Goal: Navigation & Orientation: Find specific page/section

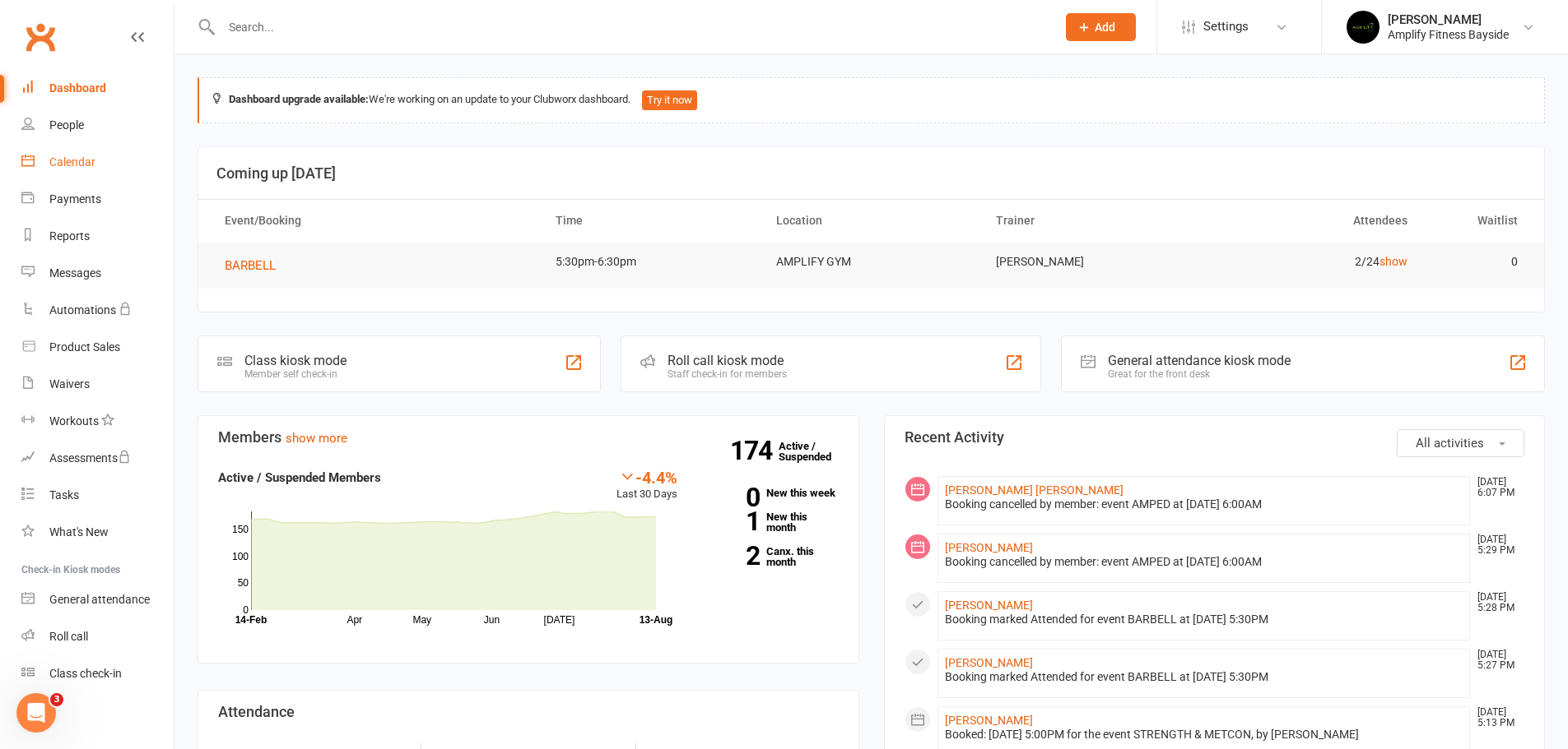
click at [89, 157] on div "Calendar" at bounding box center [72, 162] width 46 height 13
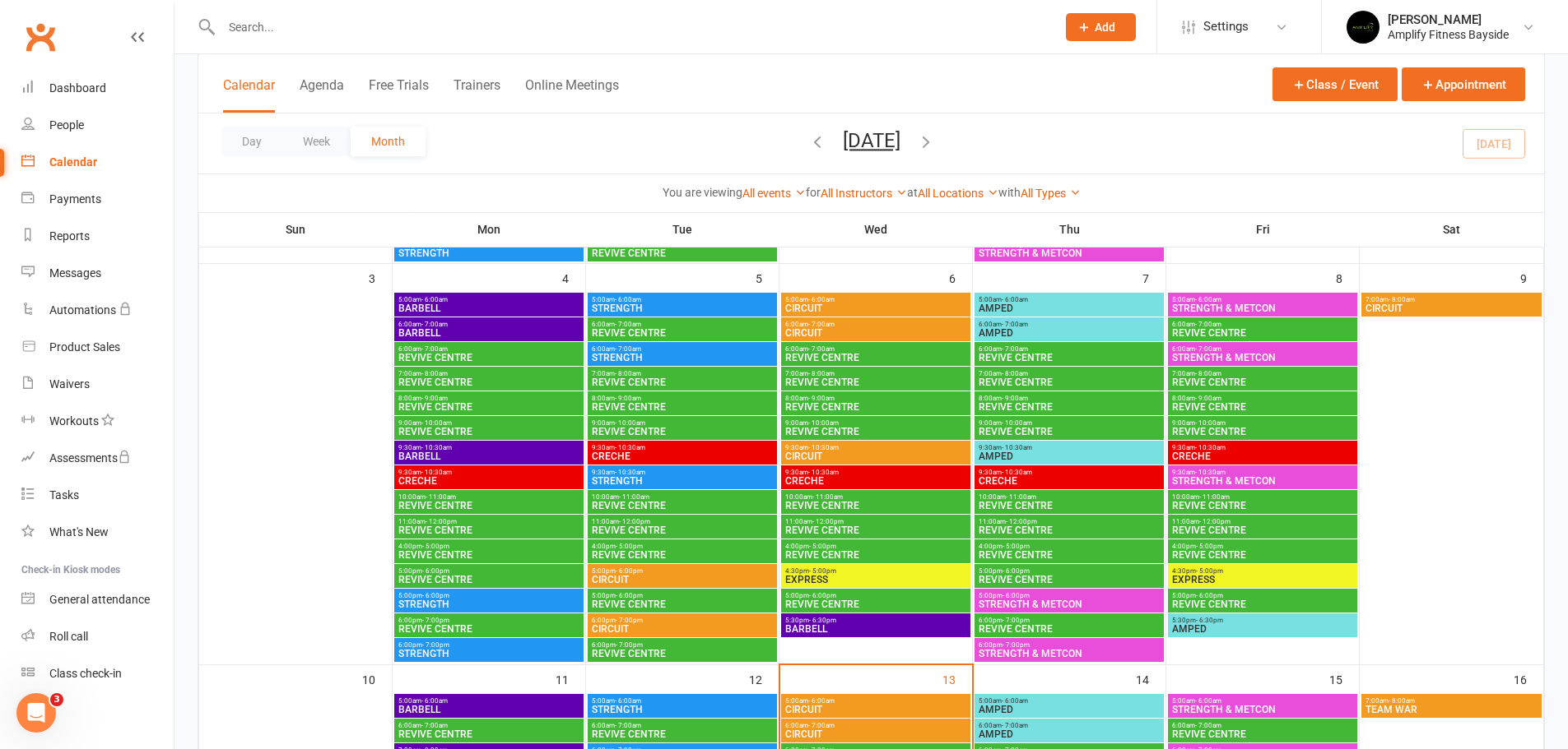
scroll to position [576, 0]
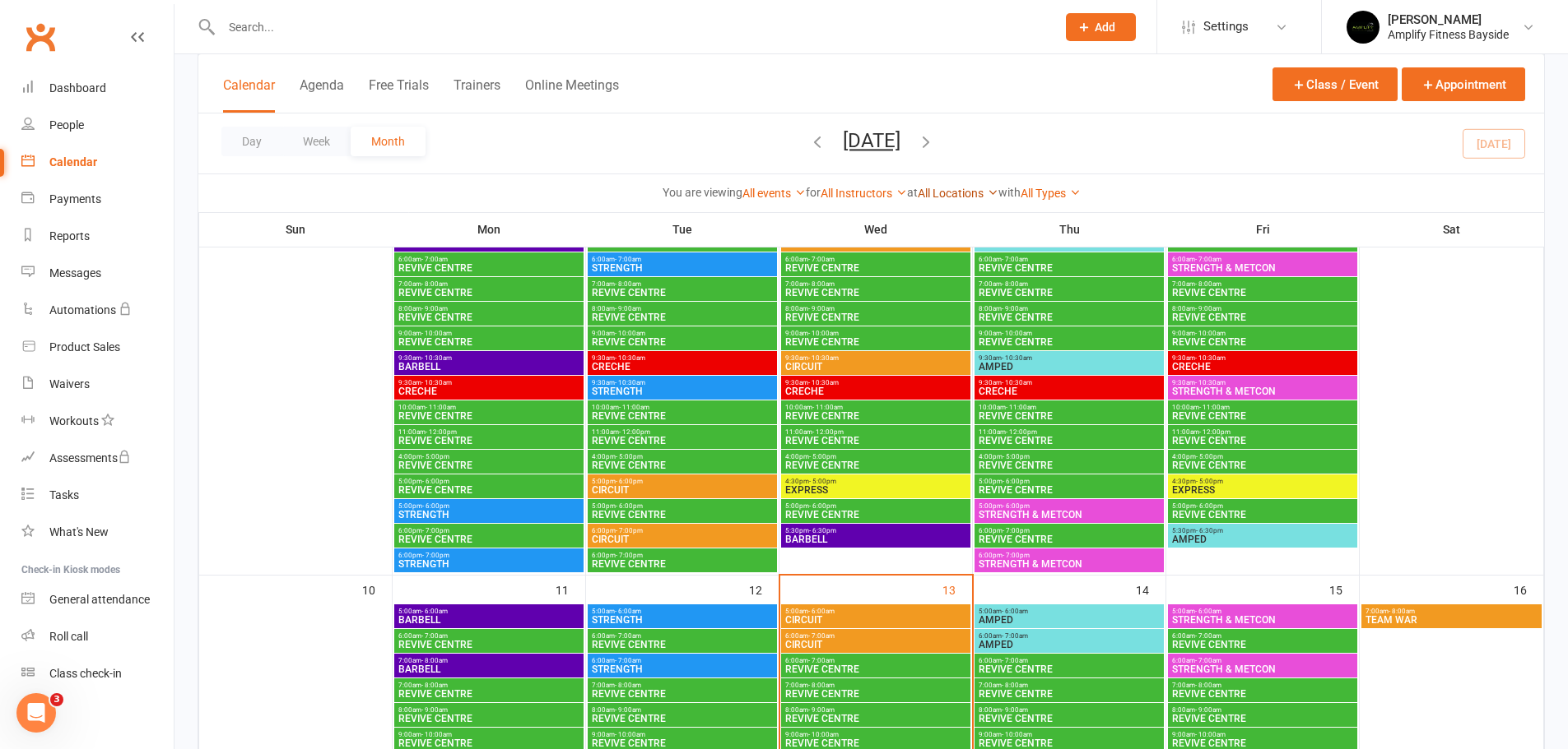
click at [949, 188] on link "All Locations" at bounding box center [957, 194] width 81 height 13
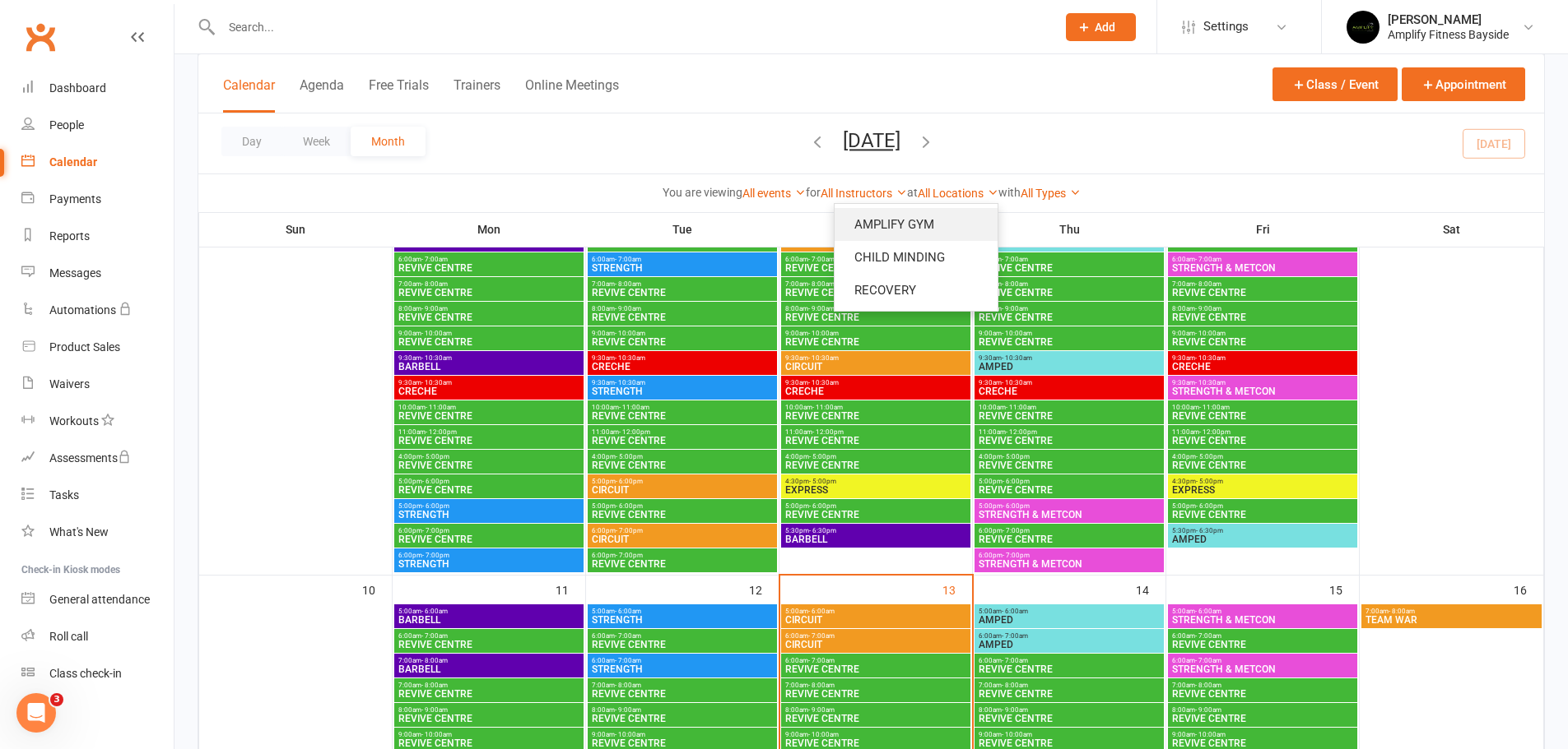
click at [950, 219] on link "AMPLIFY GYM" at bounding box center [916, 224] width 163 height 33
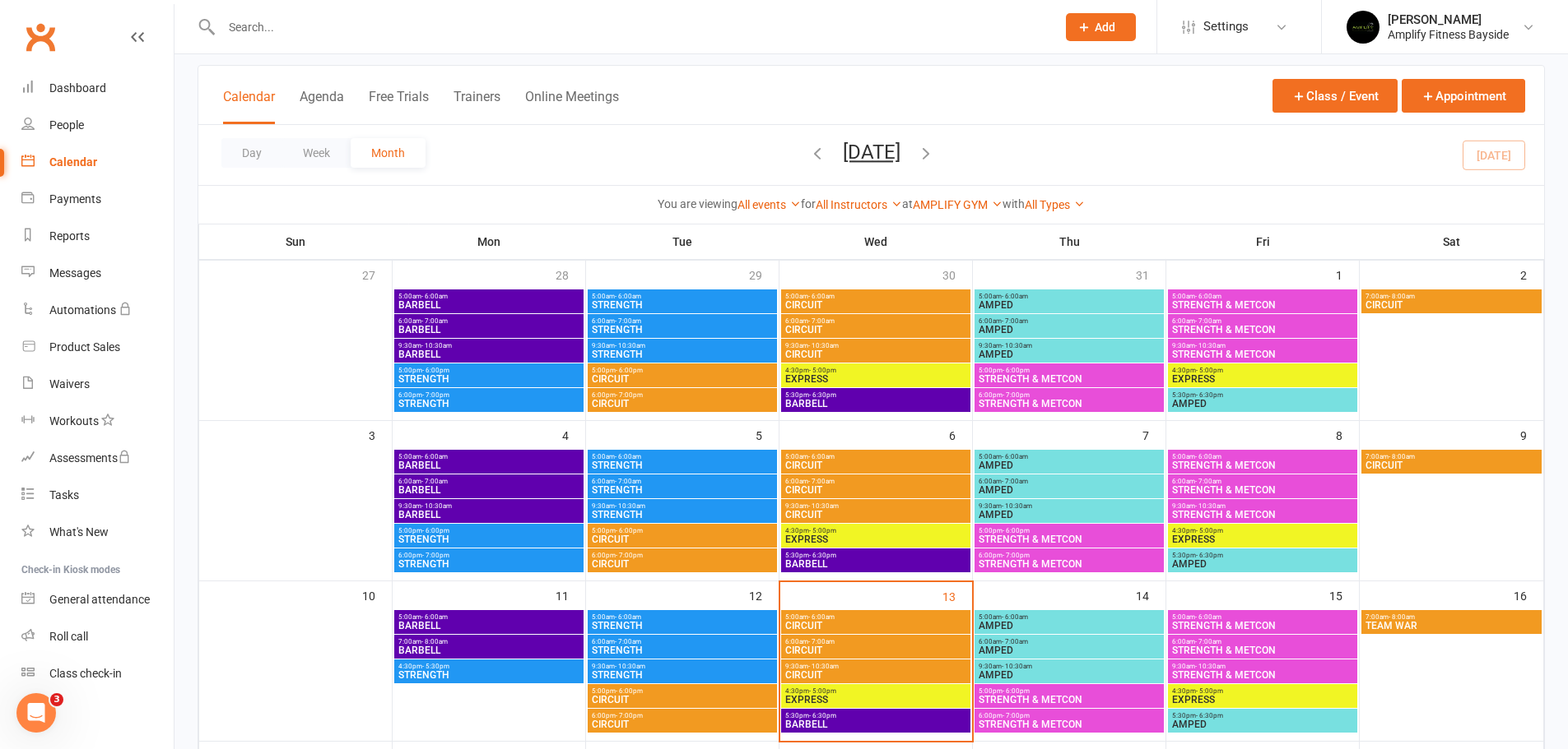
scroll to position [201, 0]
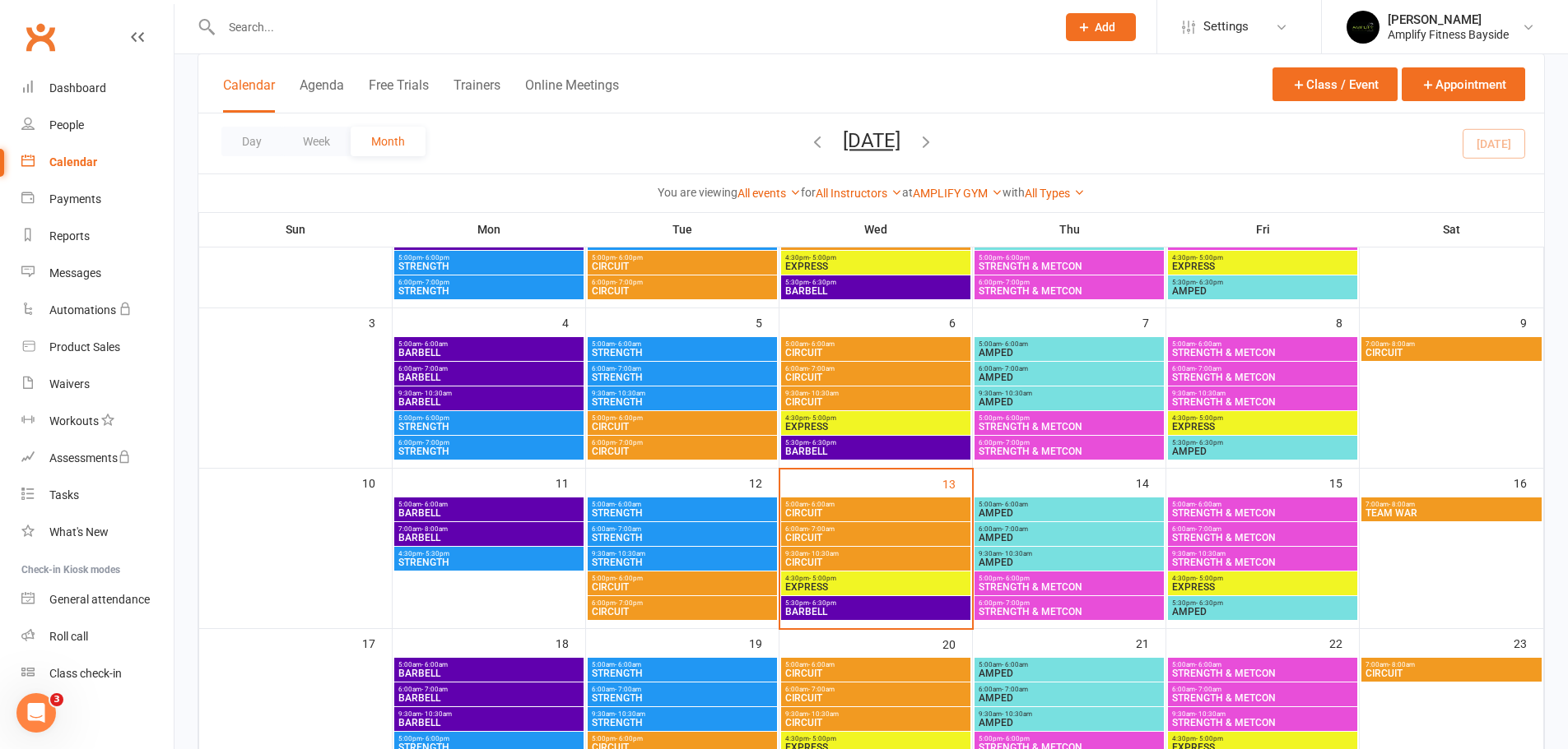
click at [1063, 508] on span "5:00am - 6:00am" at bounding box center [1068, 504] width 183 height 8
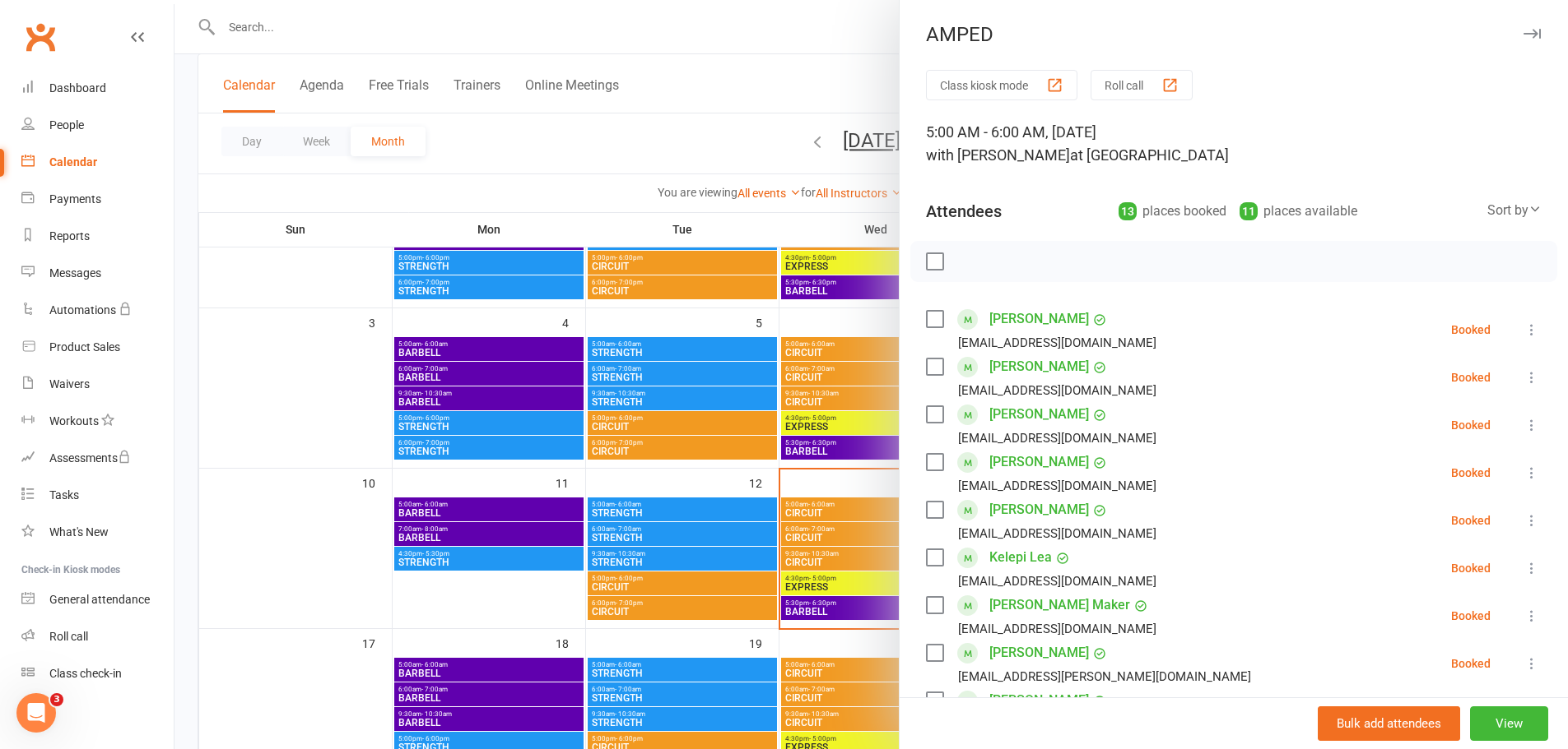
click at [845, 99] on div at bounding box center [871, 374] width 1393 height 749
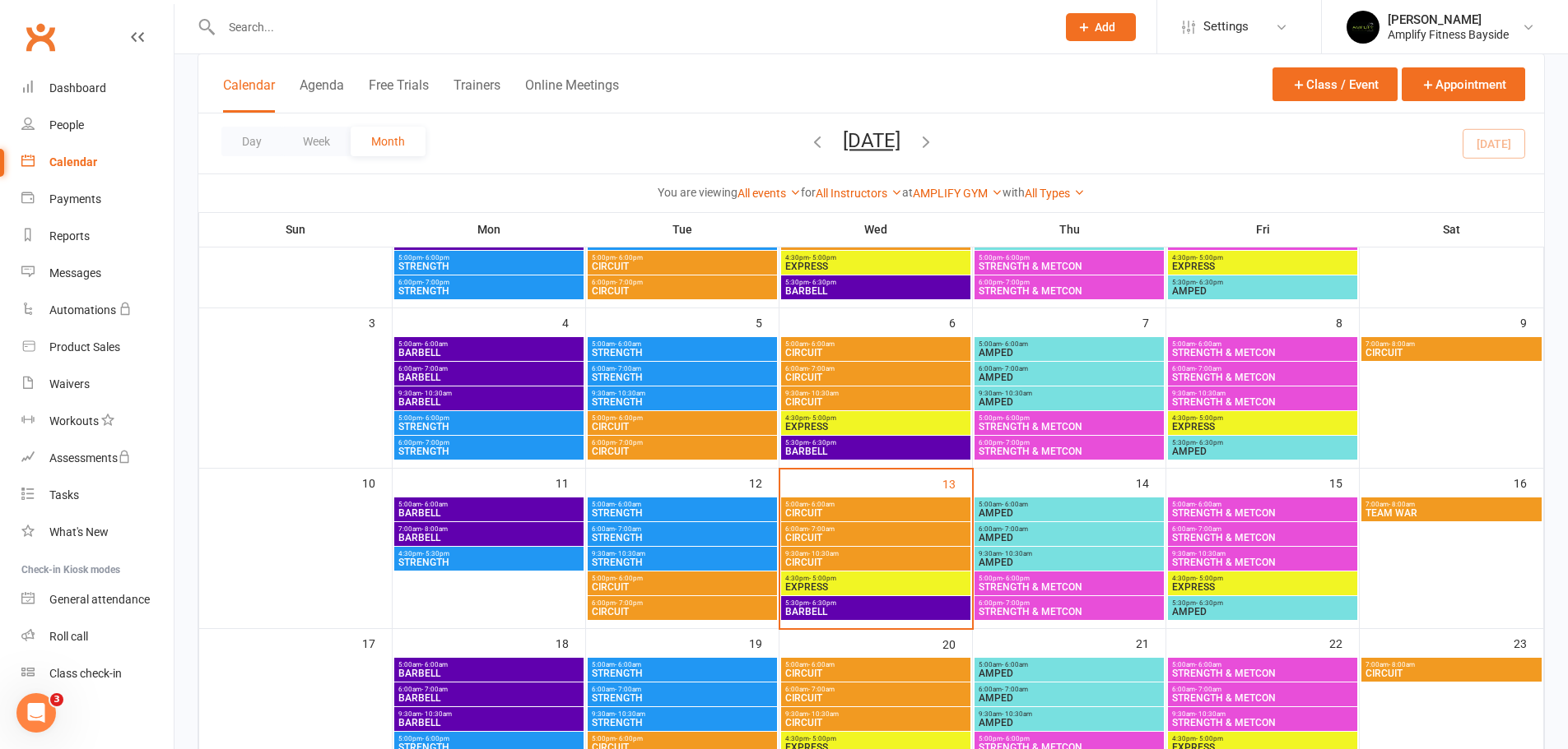
click at [997, 527] on span "6:00am - 7:00am" at bounding box center [1068, 529] width 183 height 8
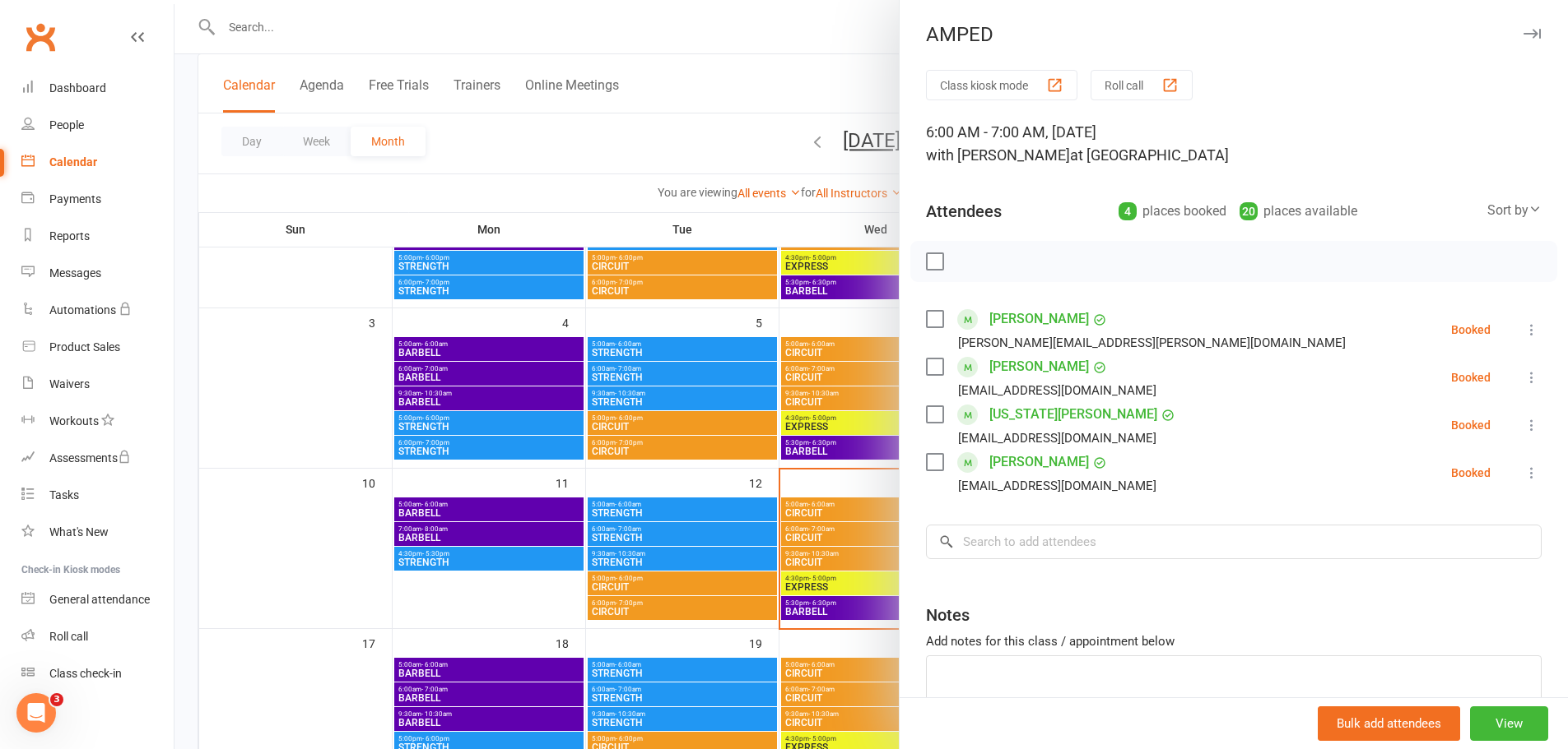
click at [859, 77] on div at bounding box center [871, 374] width 1393 height 749
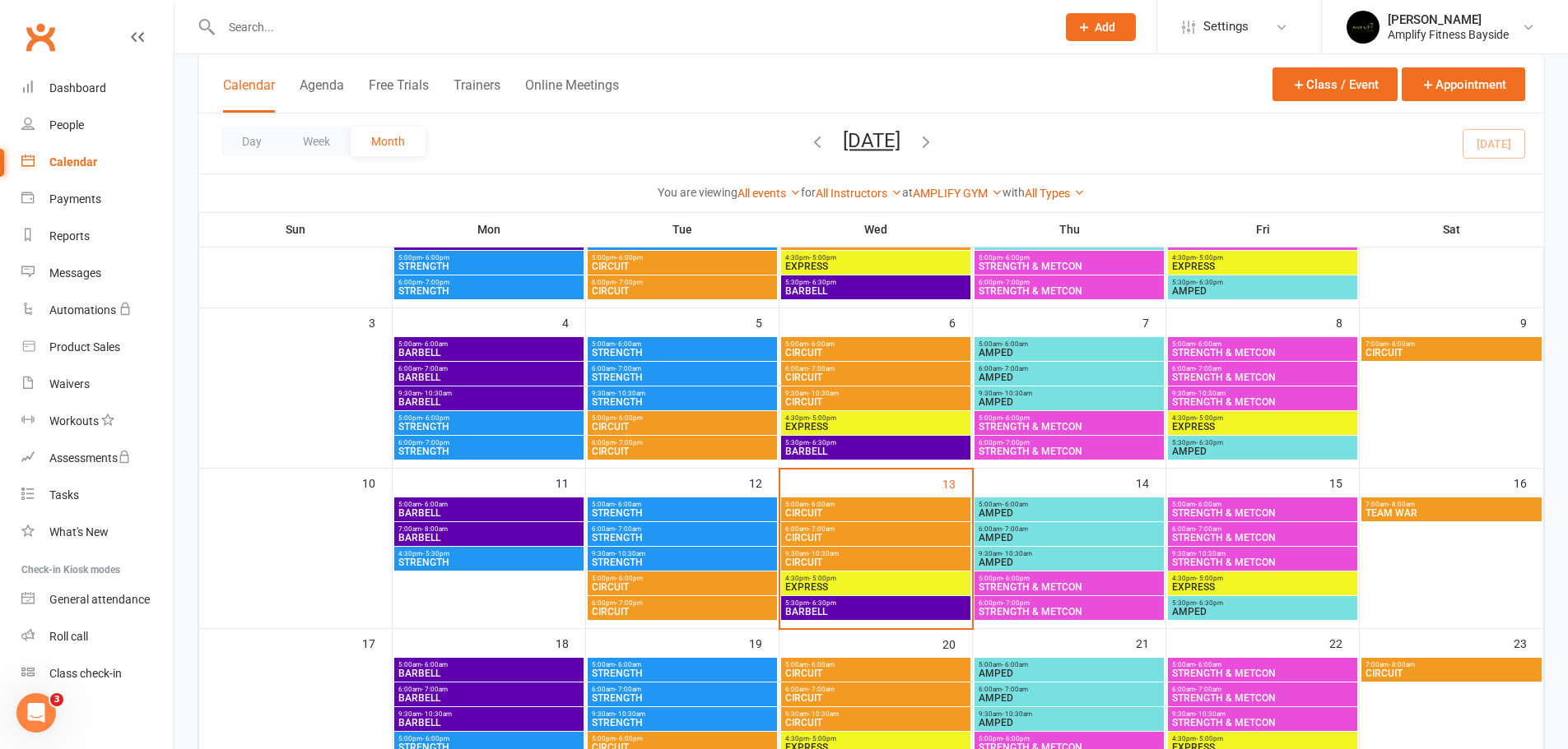
click at [997, 555] on span "9:30am - 10:30am" at bounding box center [1068, 554] width 183 height 8
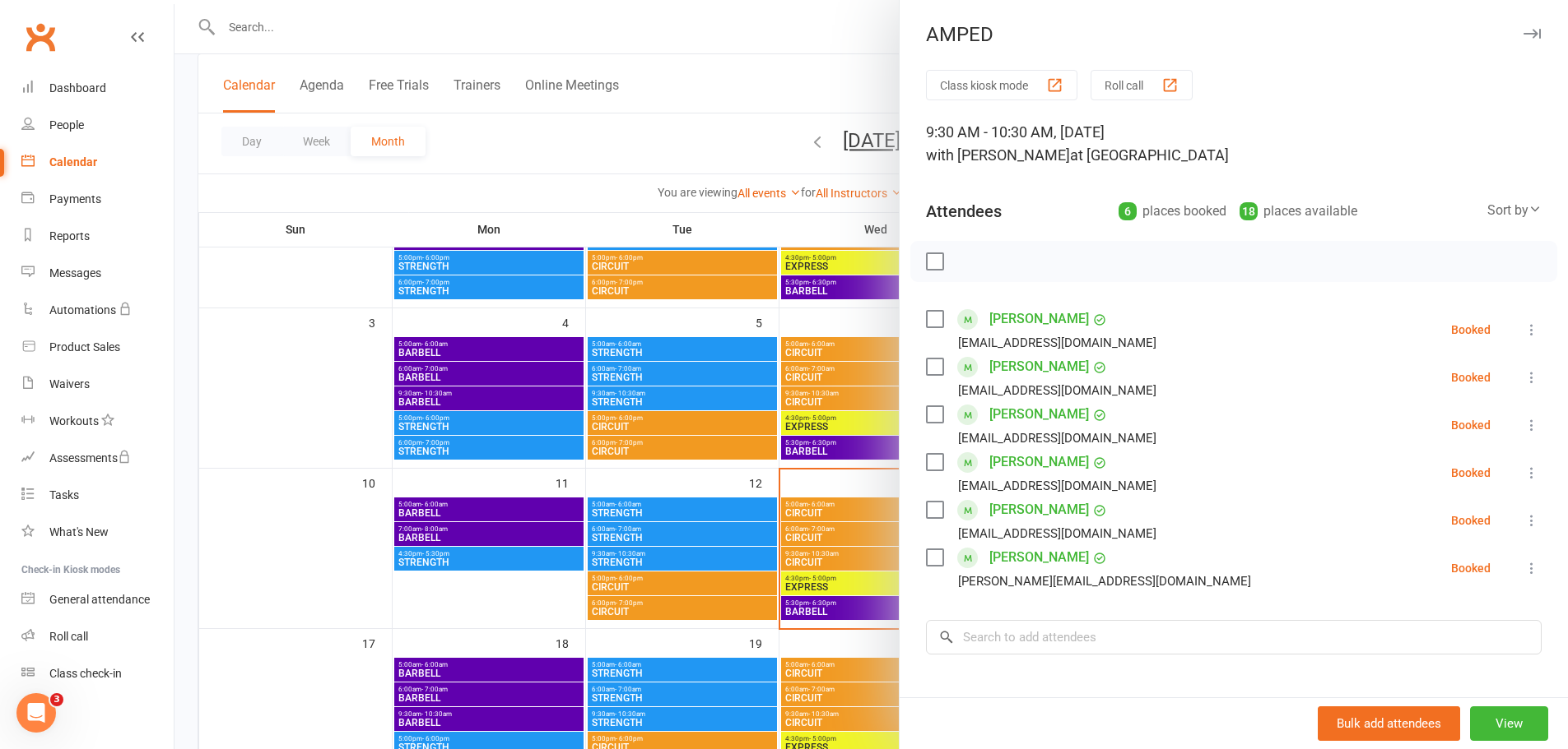
click at [836, 55] on div at bounding box center [871, 374] width 1393 height 749
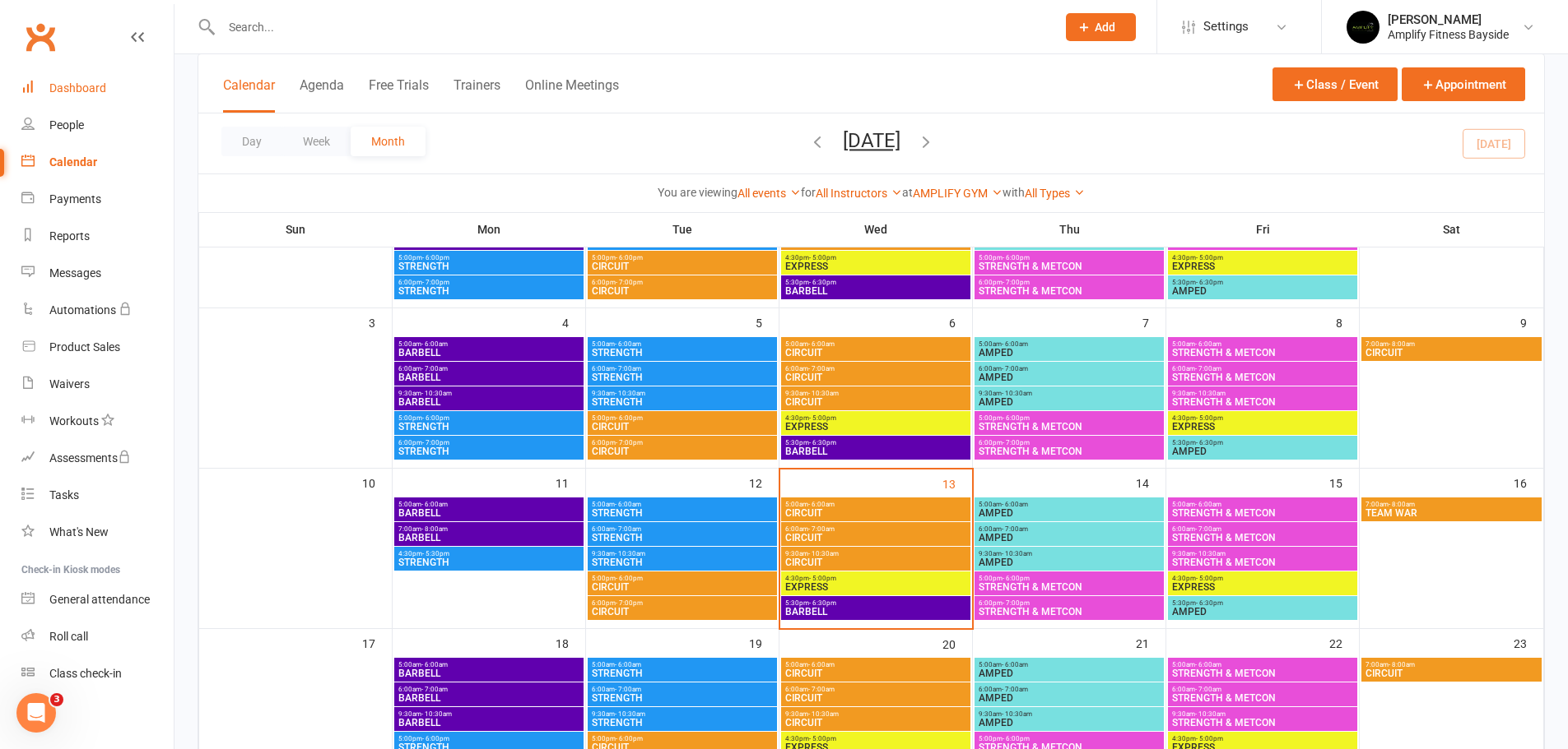
click at [97, 76] on link "Dashboard" at bounding box center [98, 89] width 152 height 37
